Goal: Task Accomplishment & Management: Complete application form

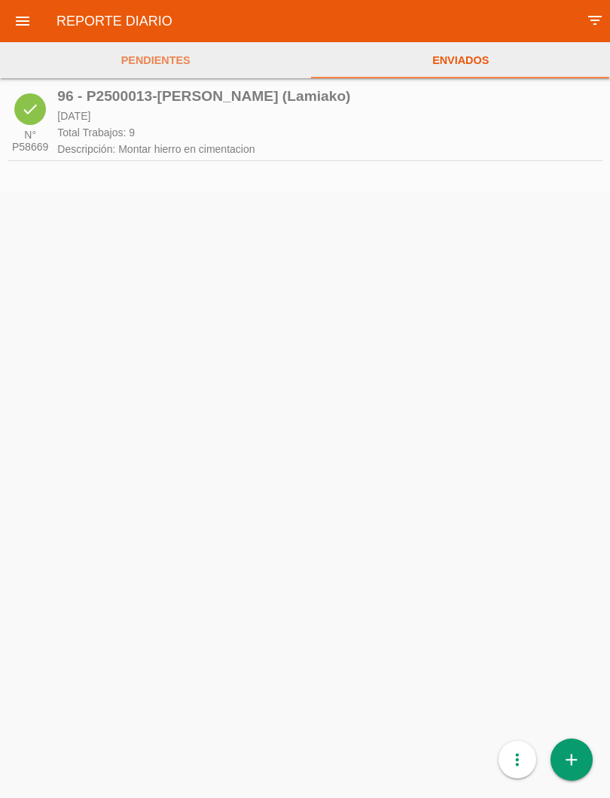
click at [175, 59] on link "PENDIENTES" at bounding box center [155, 60] width 311 height 36
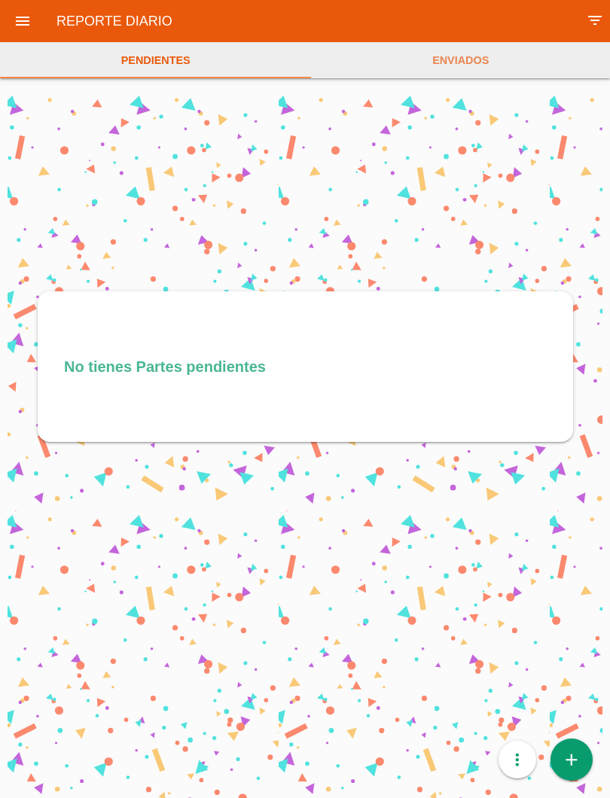
click at [580, 765] on icon "add" at bounding box center [572, 760] width 20 height 42
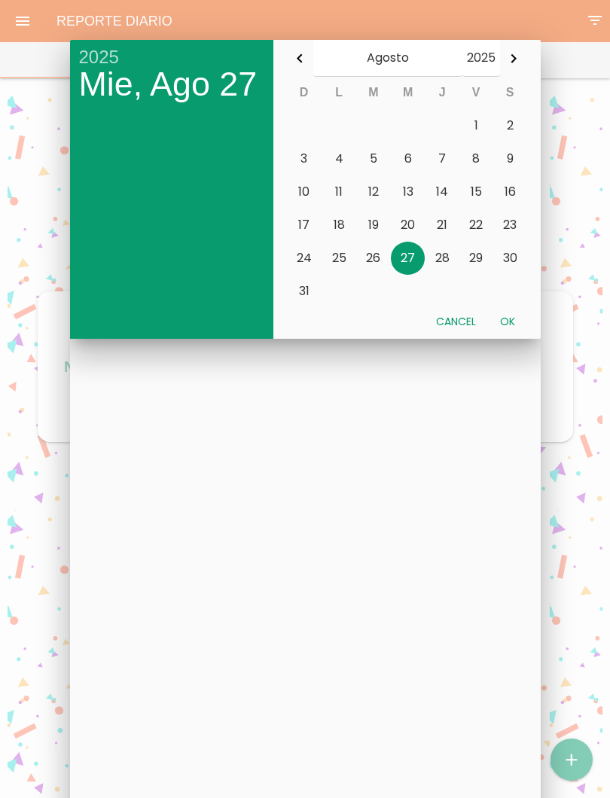
click at [444, 254] on button "28" at bounding box center [442, 258] width 35 height 33
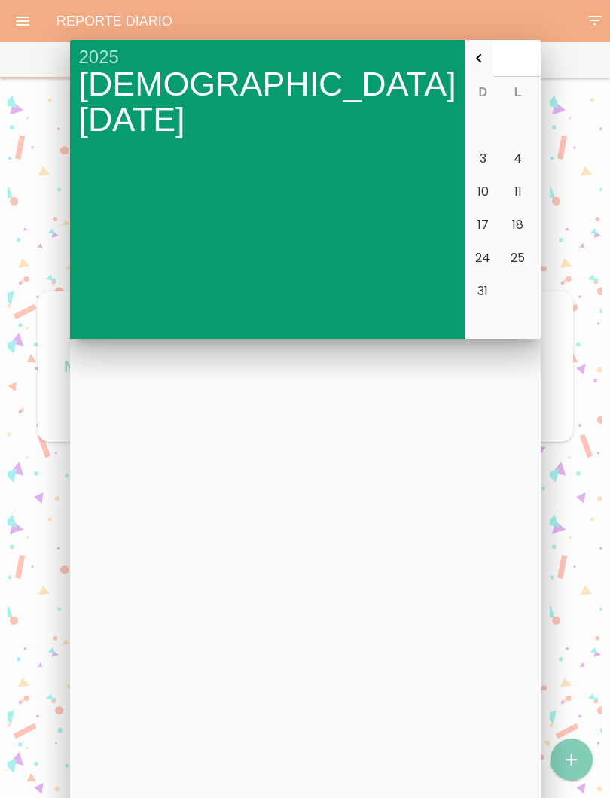
click at [569, 257] on button "27" at bounding box center [586, 258] width 35 height 33
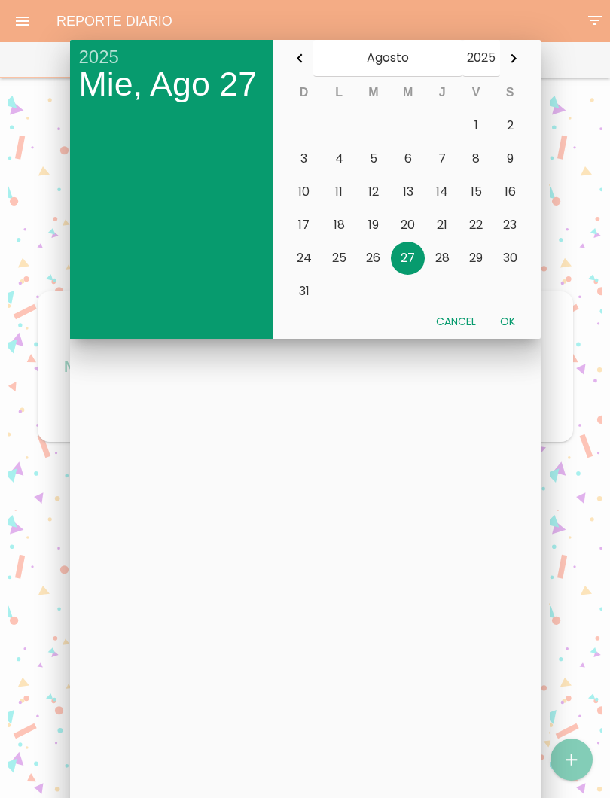
click at [507, 323] on button "Ok" at bounding box center [507, 321] width 39 height 27
type input "[DATE]"
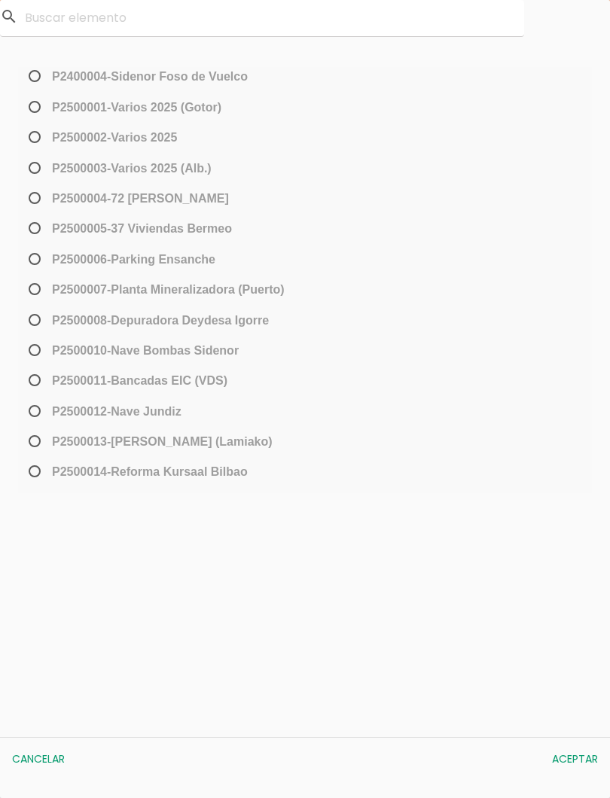
click at [38, 443] on span "P2500013-[PERSON_NAME] (Lamiako)" at bounding box center [149, 441] width 247 height 19
click at [35, 443] on input "P2500013-[PERSON_NAME] (Lamiako)" at bounding box center [31, 447] width 10 height 24
radio input "true"
click at [587, 758] on button "Aceptar" at bounding box center [574, 758] width 61 height 27
select select "96"
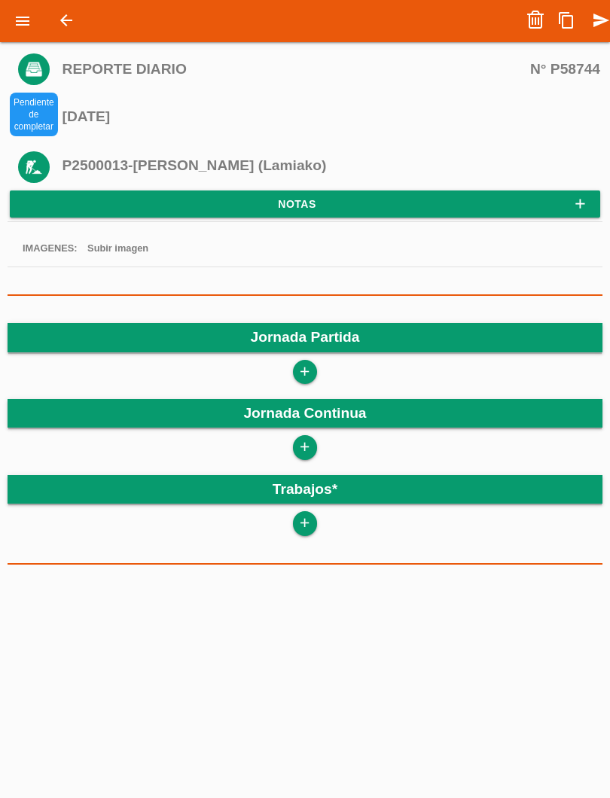
click at [300, 369] on icon "add" at bounding box center [304, 372] width 14 height 24
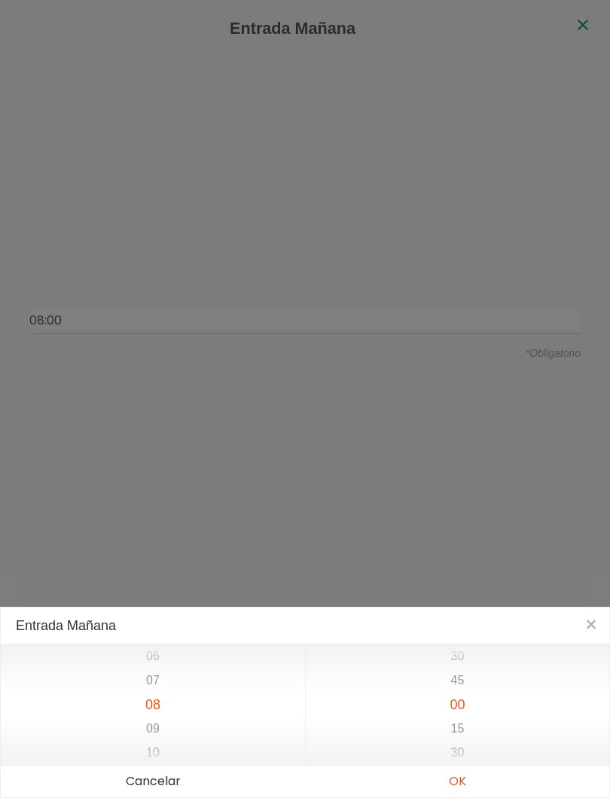
click at [470, 783] on button "OK" at bounding box center [457, 782] width 304 height 32
click at [477, 779] on button "OK" at bounding box center [457, 782] width 304 height 32
click at [471, 776] on button "OK" at bounding box center [457, 782] width 304 height 32
click at [458, 780] on button "OK" at bounding box center [457, 782] width 304 height 32
type input "08:00"
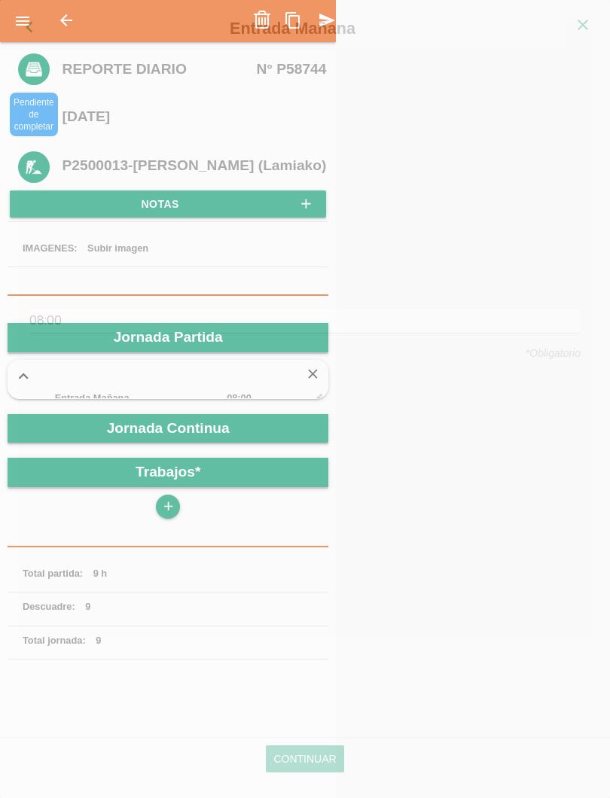
scroll to position [260, 0]
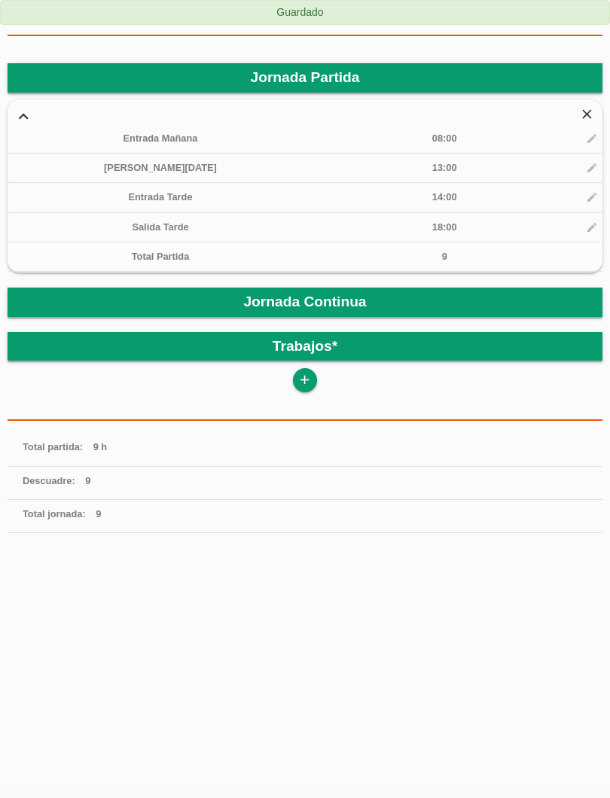
click at [306, 379] on icon "add" at bounding box center [304, 380] width 14 height 24
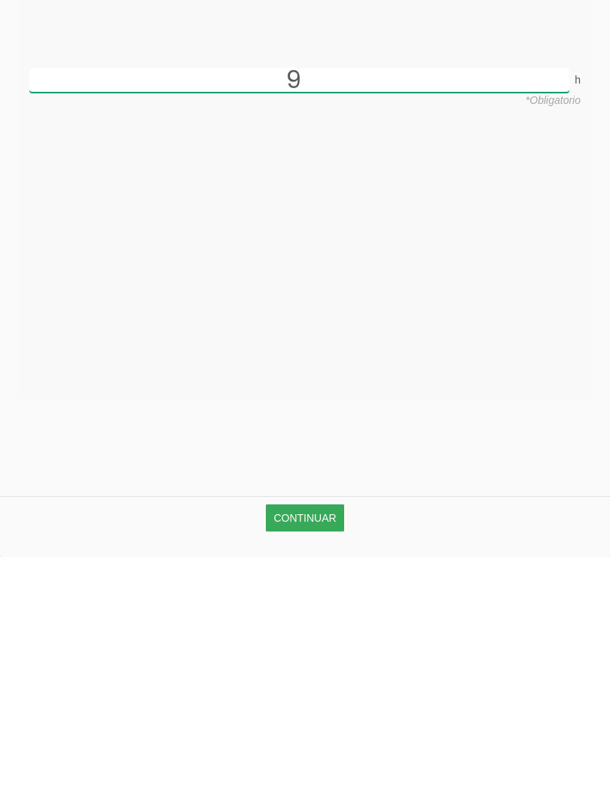
type input "9"
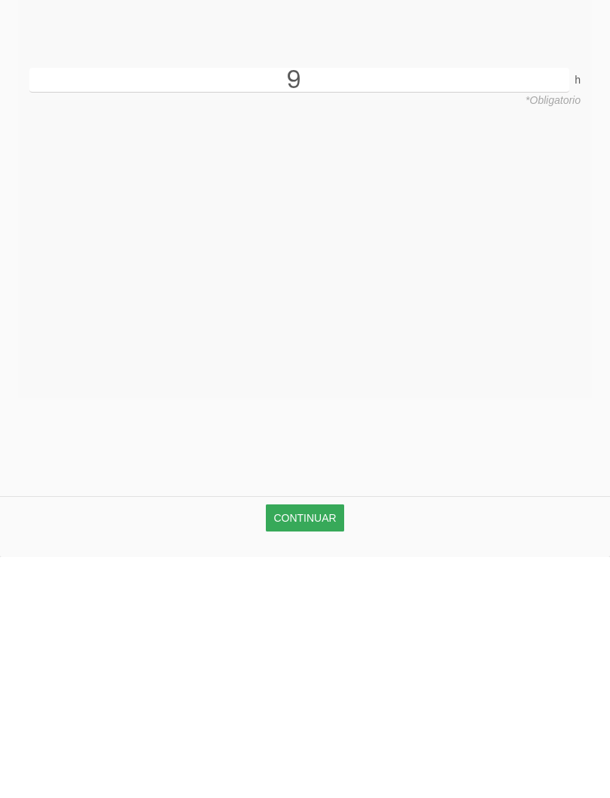
click at [329, 745] on link "Continuar" at bounding box center [305, 758] width 78 height 27
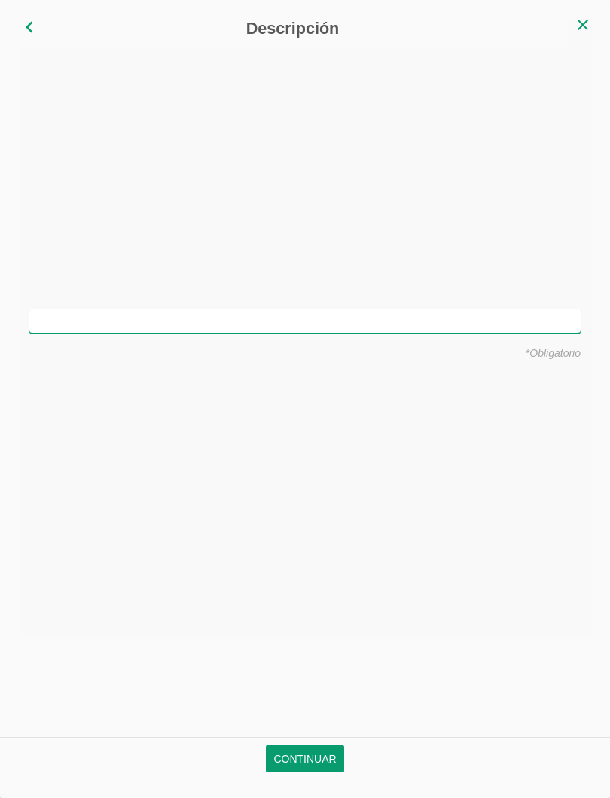
click at [380, 321] on input "text" at bounding box center [304, 321] width 551 height 25
type input "Montar hierro en vigas y encepados"
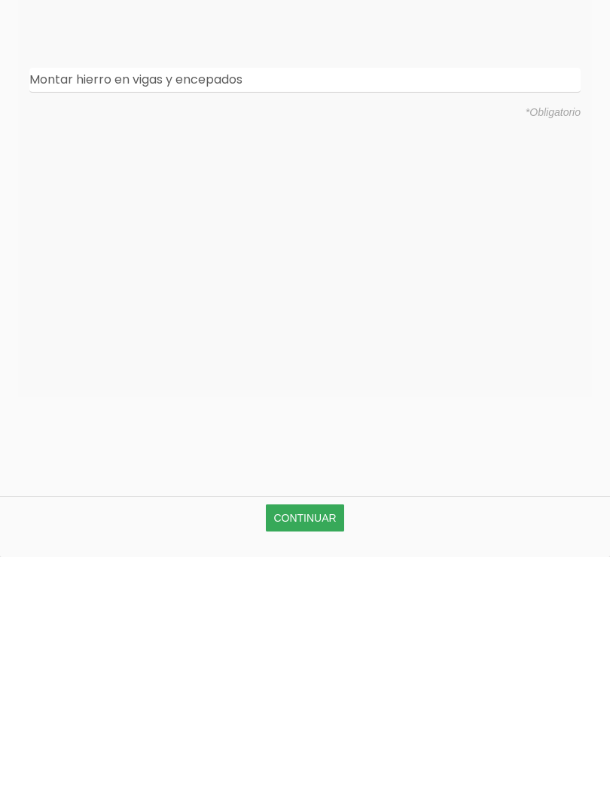
click at [303, 745] on link "Continuar" at bounding box center [305, 758] width 78 height 27
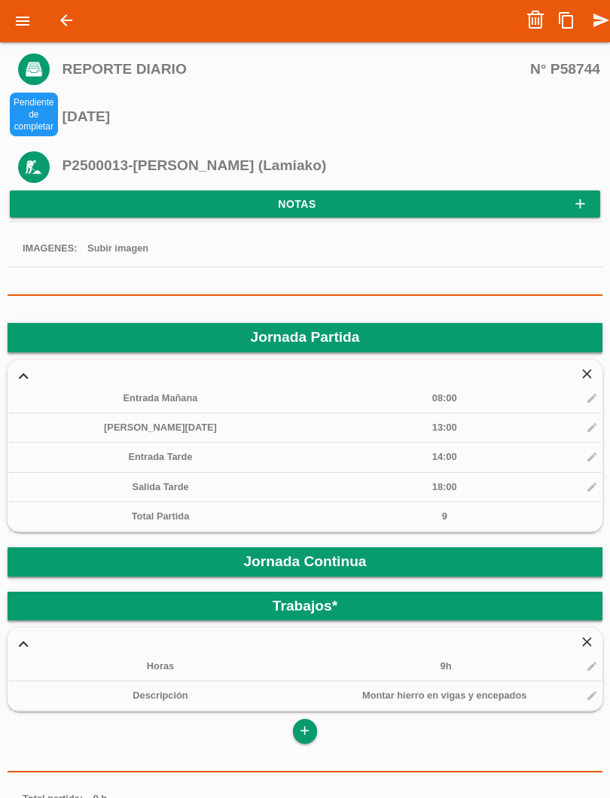
click at [593, 17] on icon "send" at bounding box center [601, 20] width 18 height 30
